Goal: Navigation & Orientation: Find specific page/section

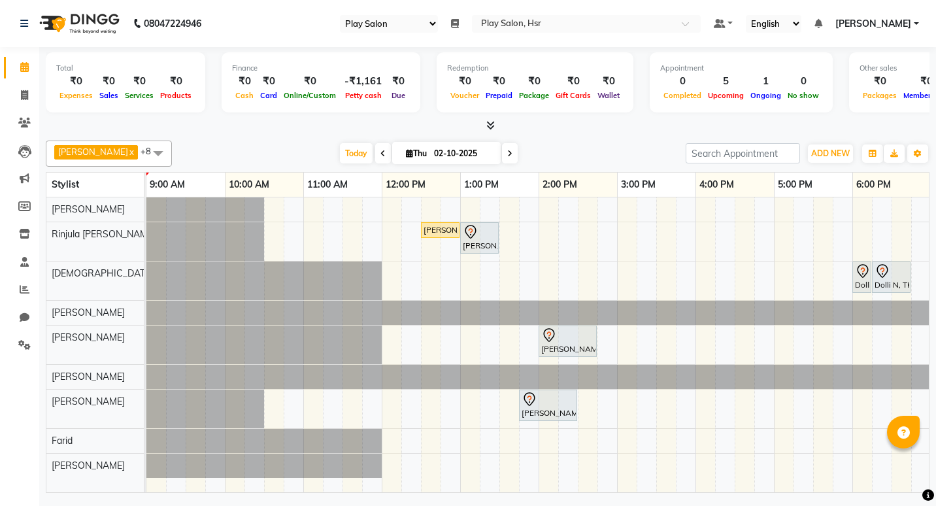
select select "92"
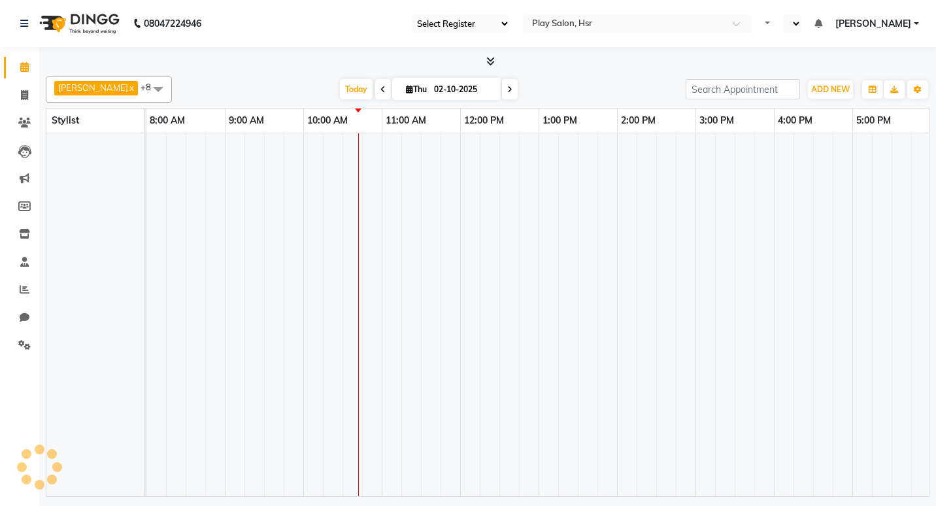
select select "92"
select select "en"
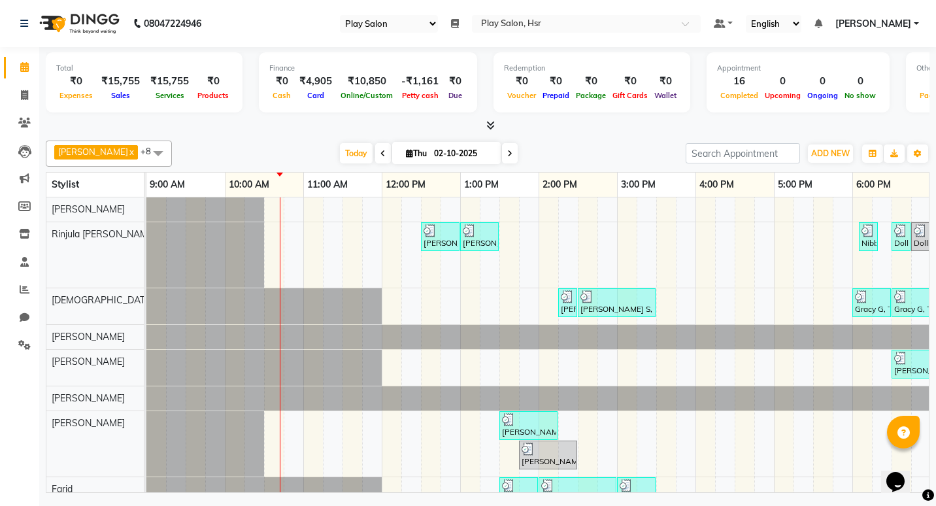
click at [490, 125] on icon at bounding box center [490, 125] width 8 height 10
